Goal: Task Accomplishment & Management: Complete application form

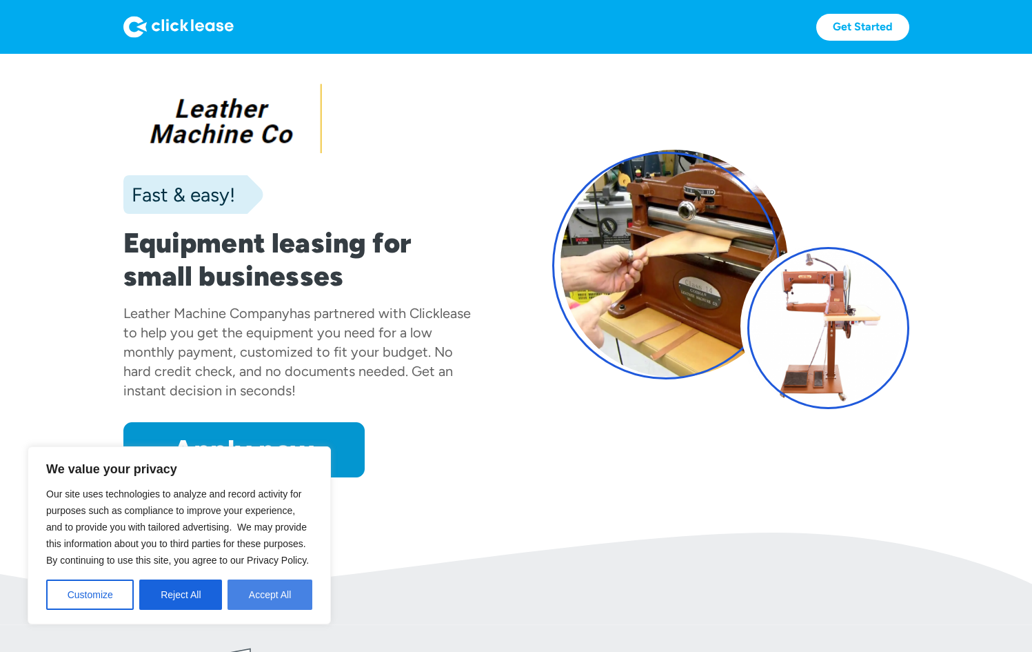
click at [281, 596] on button "Accept All" at bounding box center [270, 594] width 85 height 30
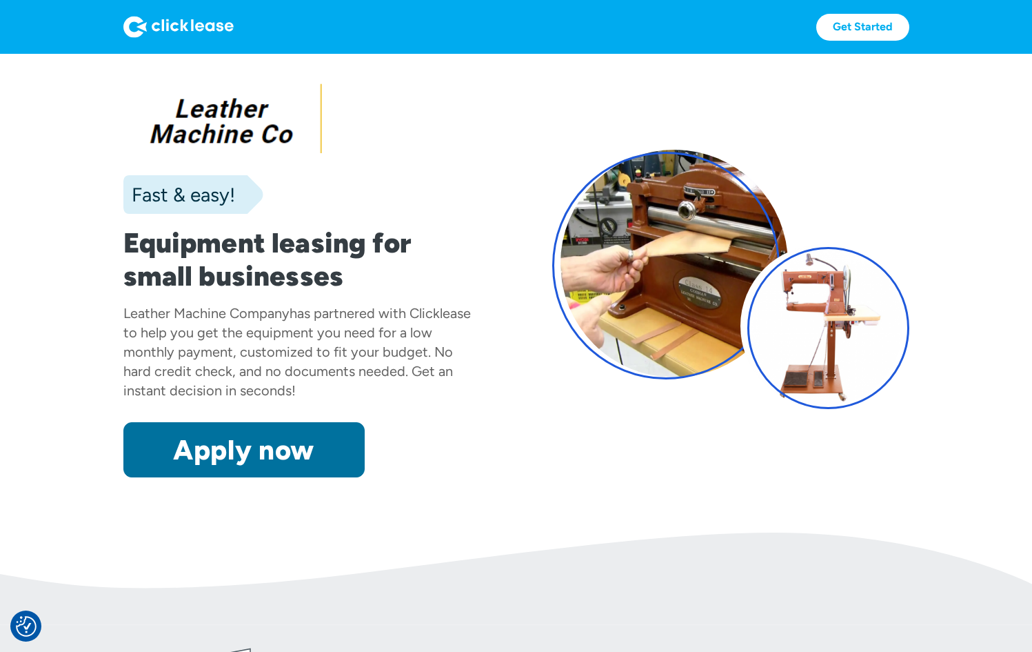
click at [248, 452] on link "Apply now" at bounding box center [243, 449] width 241 height 55
